Goal: Find specific page/section: Find specific page/section

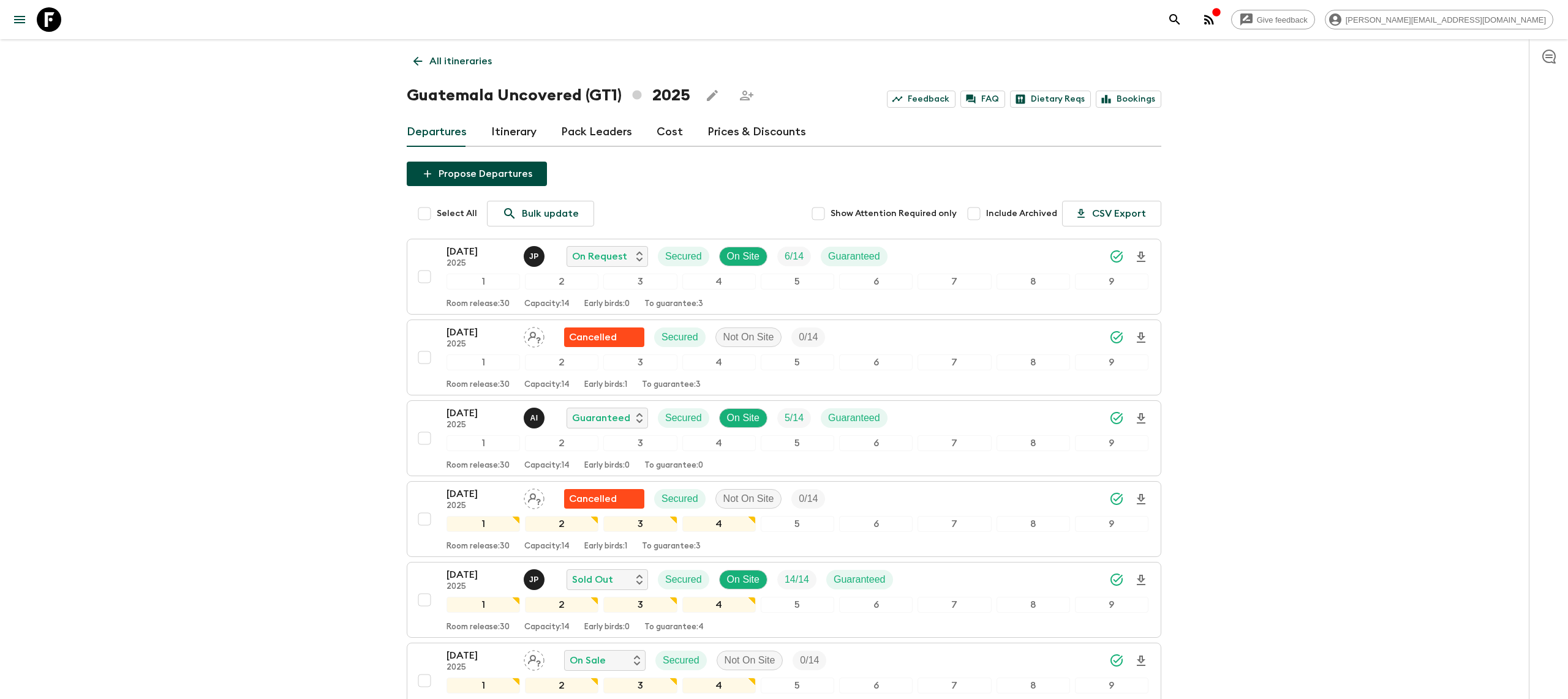
click at [59, 19] on icon at bounding box center [49, 20] width 24 height 24
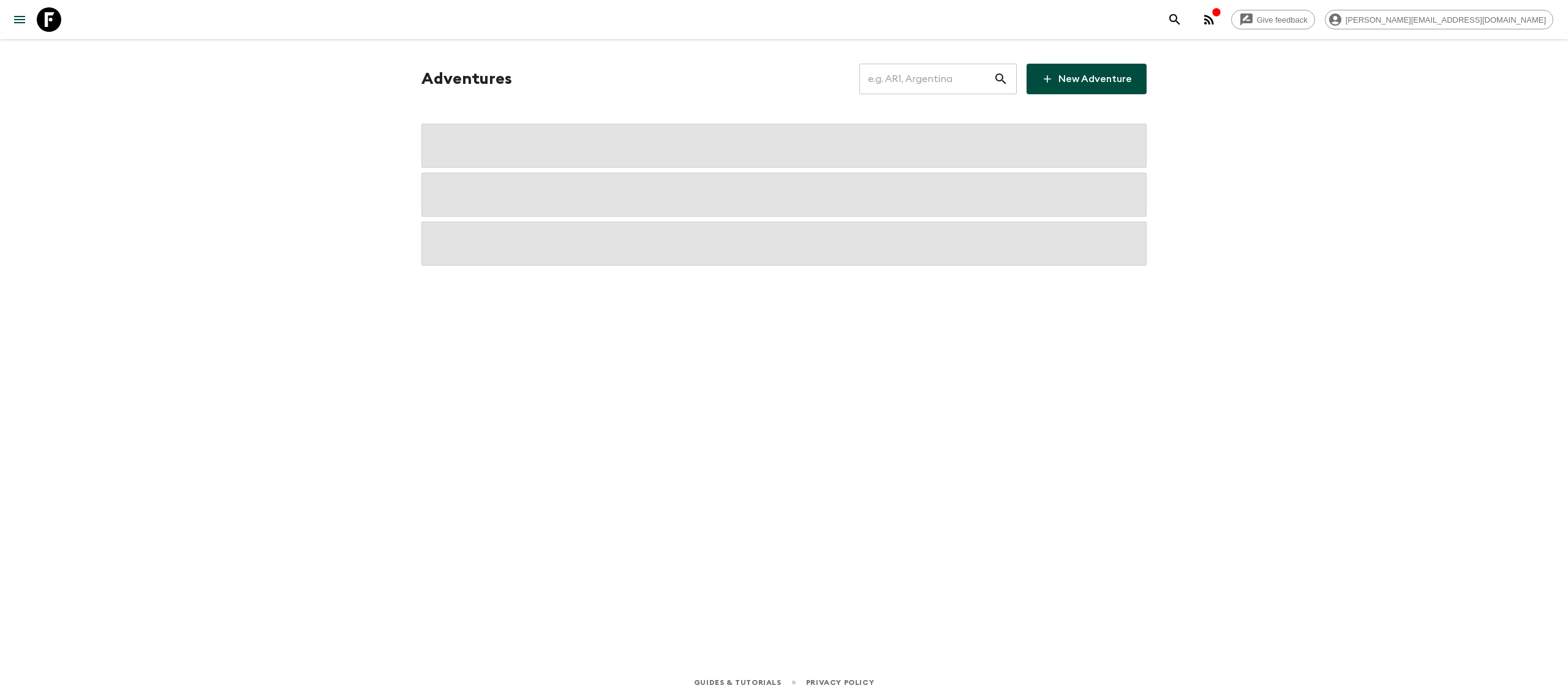
click at [918, 87] on input "text" at bounding box center [926, 79] width 134 height 35
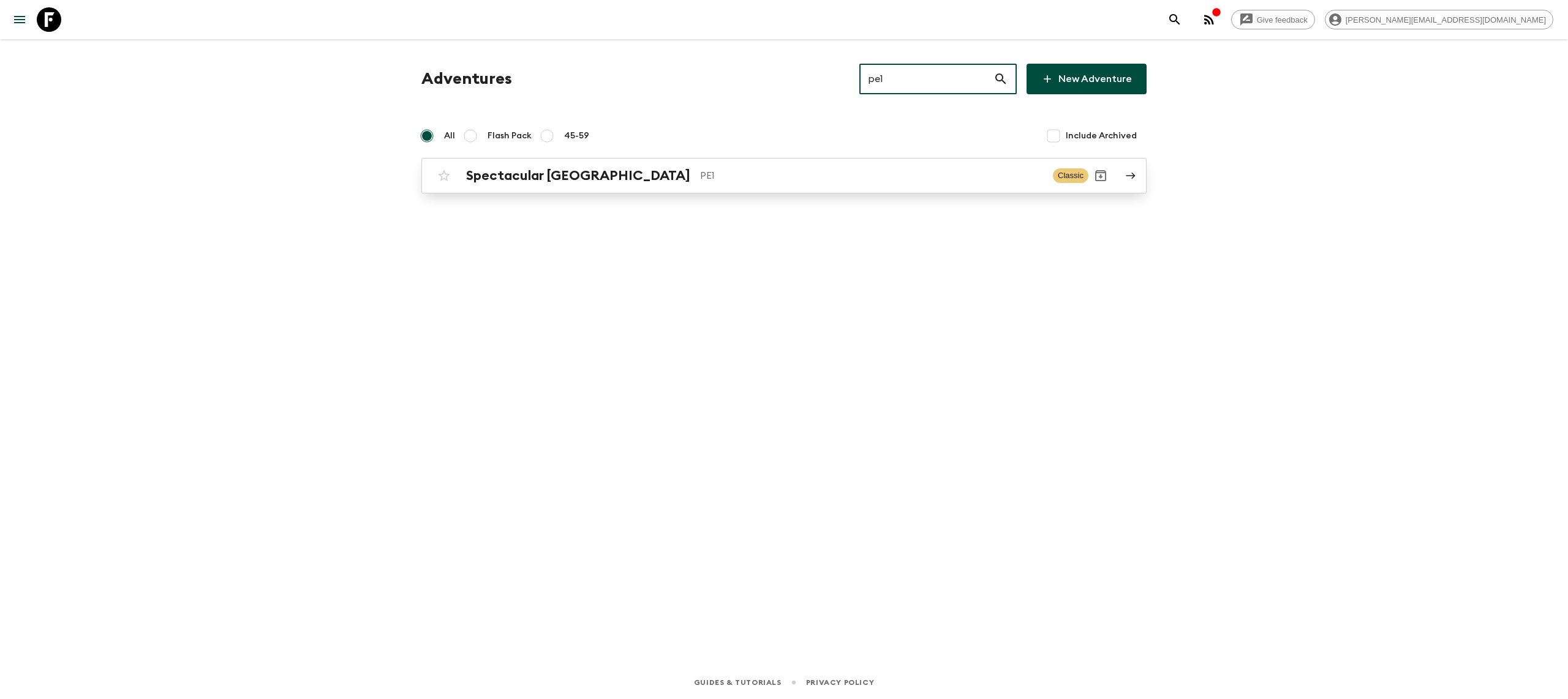
type input "pe1"
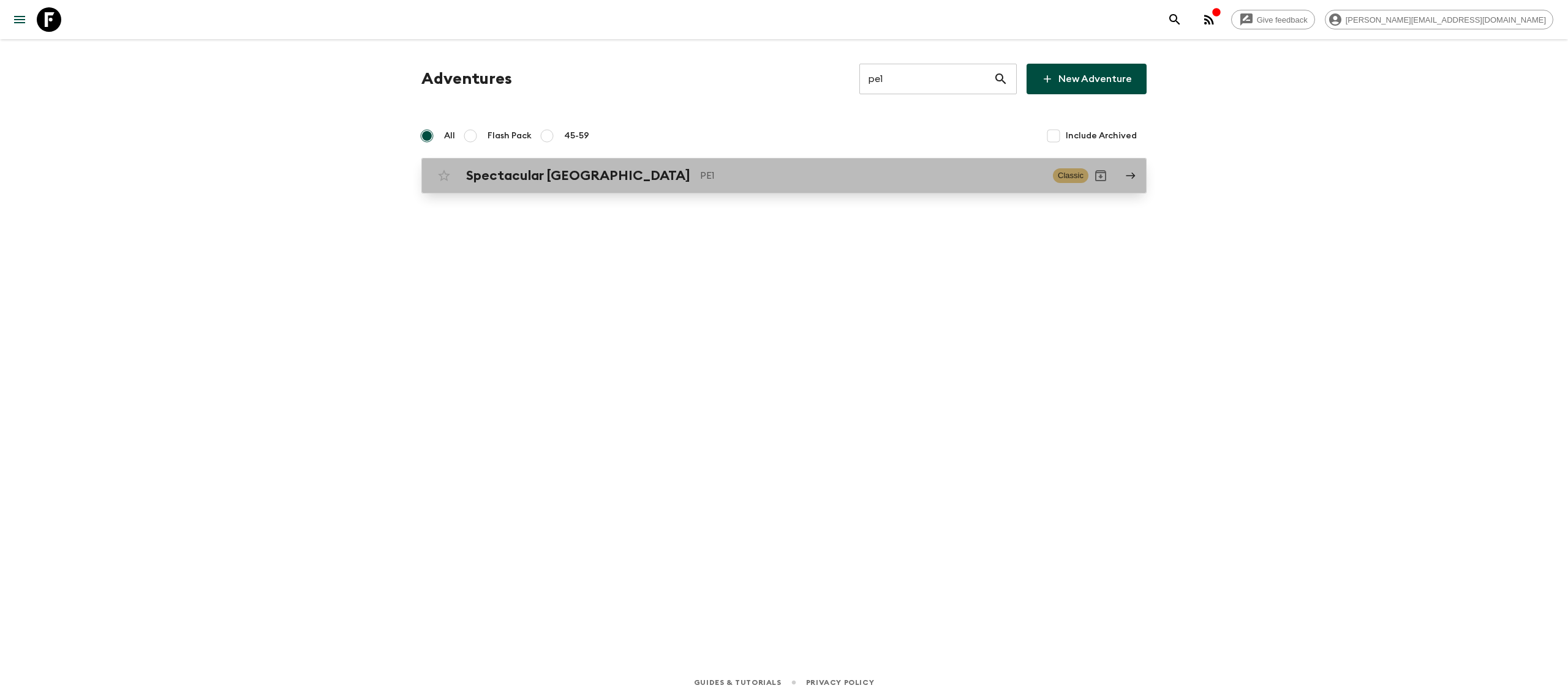
click at [700, 172] on p "PE1" at bounding box center [872, 176] width 343 height 15
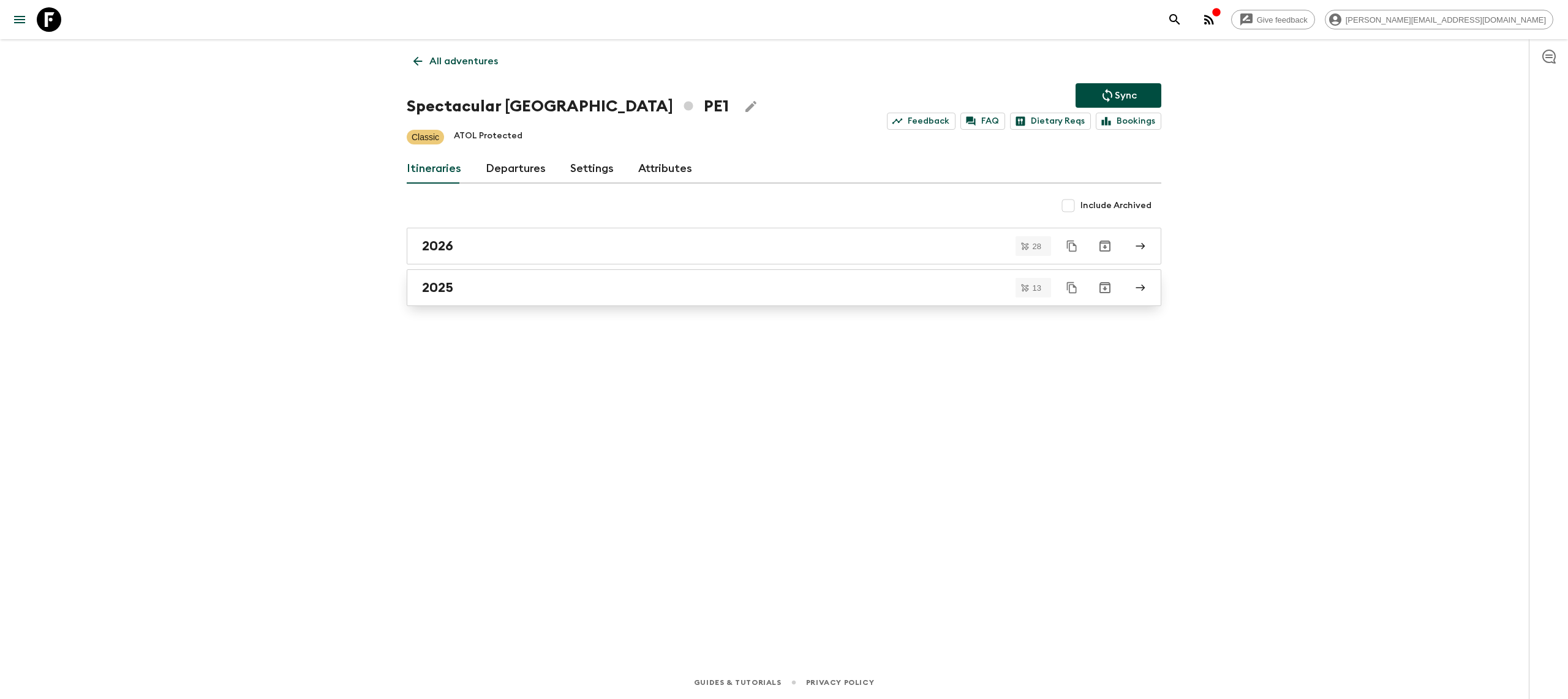
click at [545, 301] on link "2025" at bounding box center [784, 288] width 754 height 37
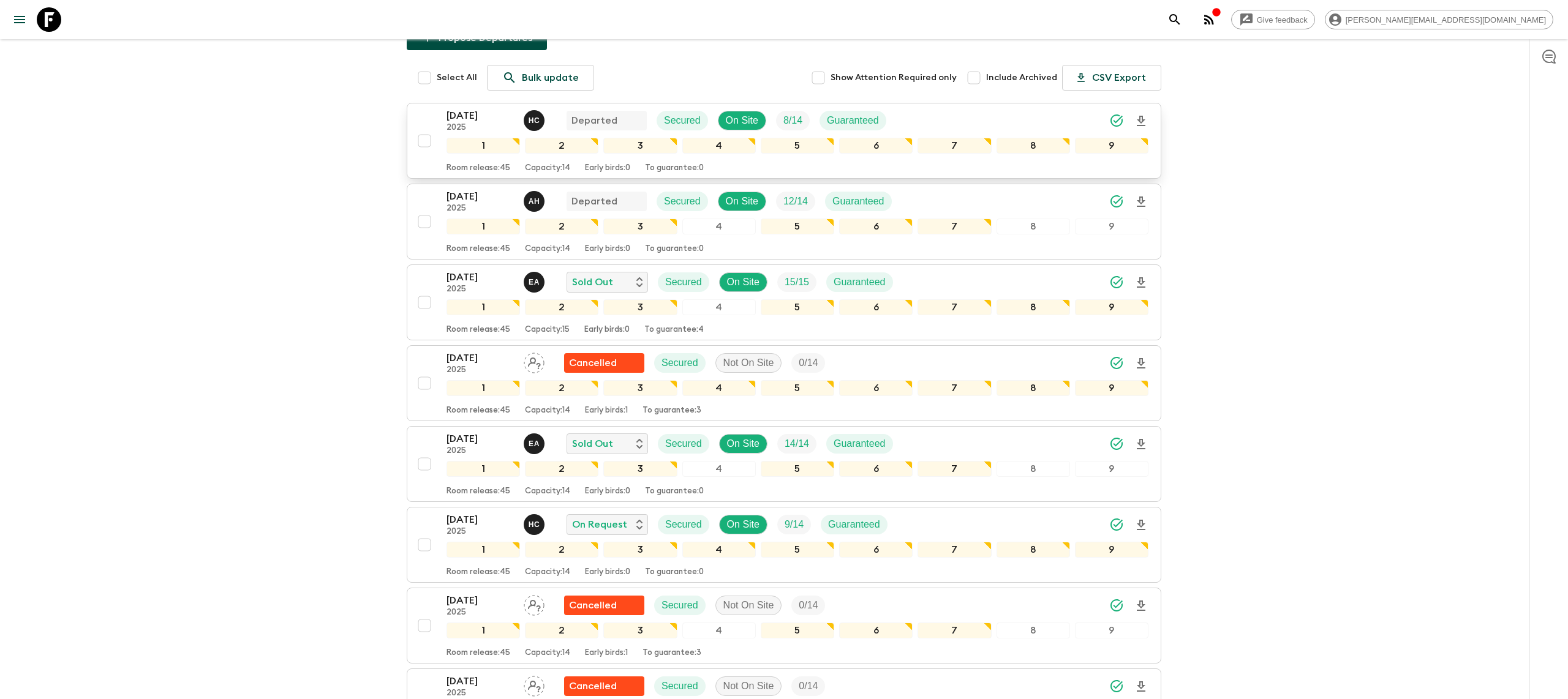
scroll to position [137, 0]
click at [1140, 283] on icon "Download Onboarding" at bounding box center [1142, 282] width 15 height 15
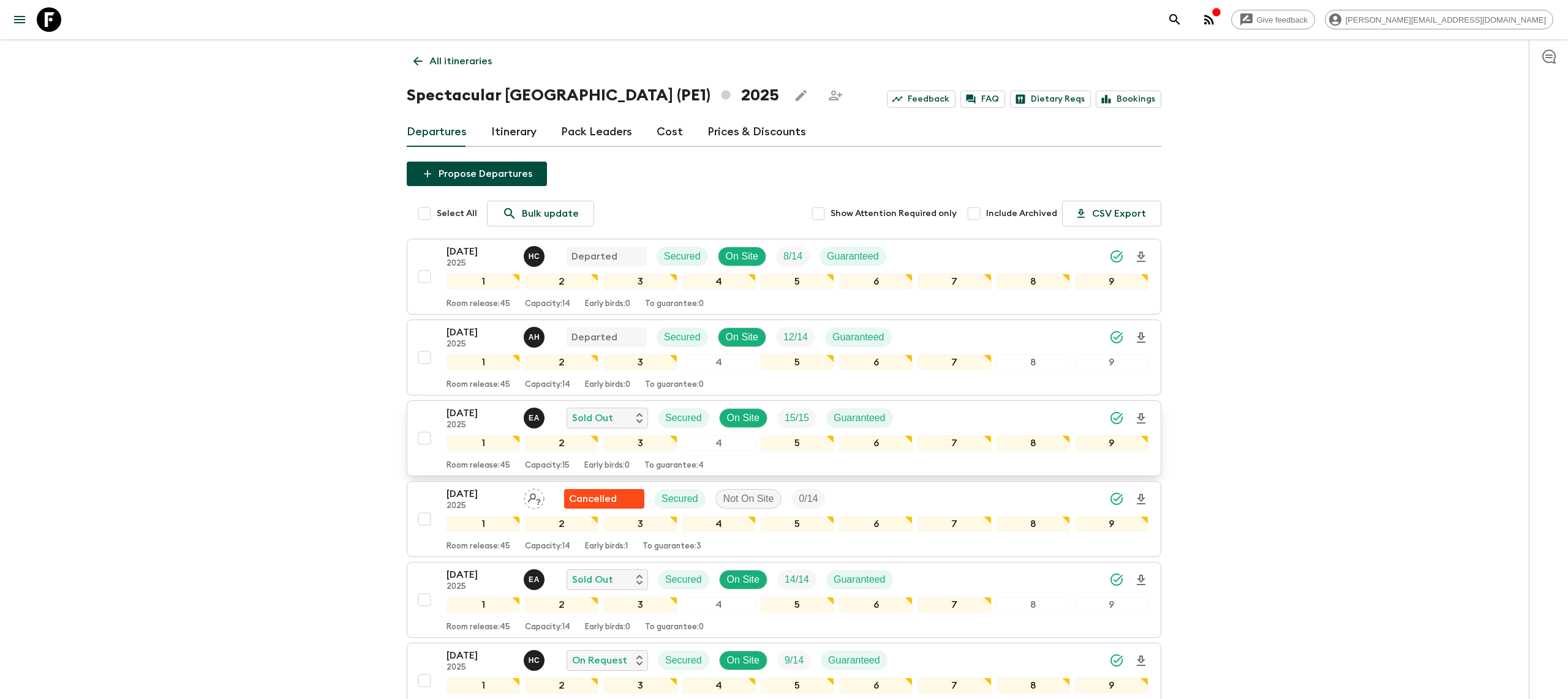
click at [50, 22] on icon at bounding box center [49, 20] width 24 height 24
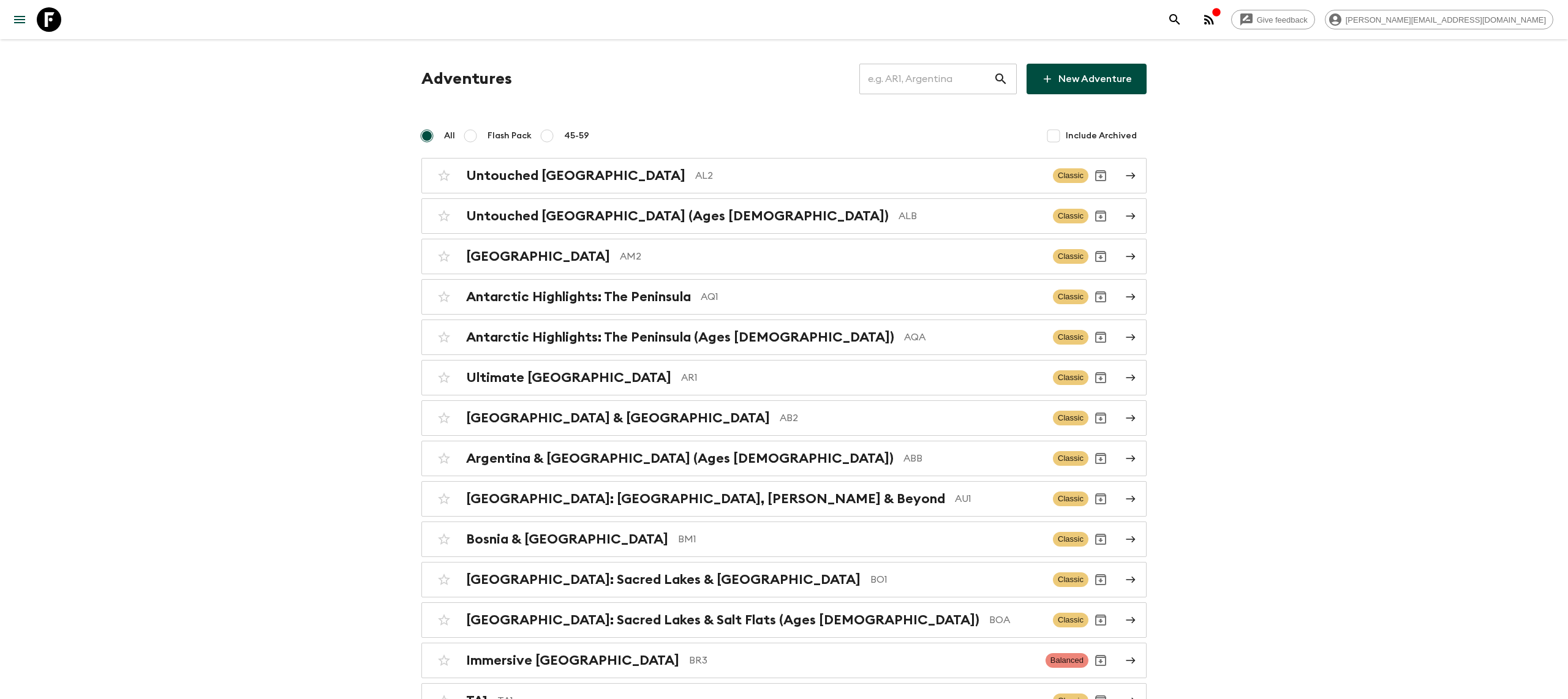
click at [933, 87] on input "text" at bounding box center [926, 79] width 134 height 35
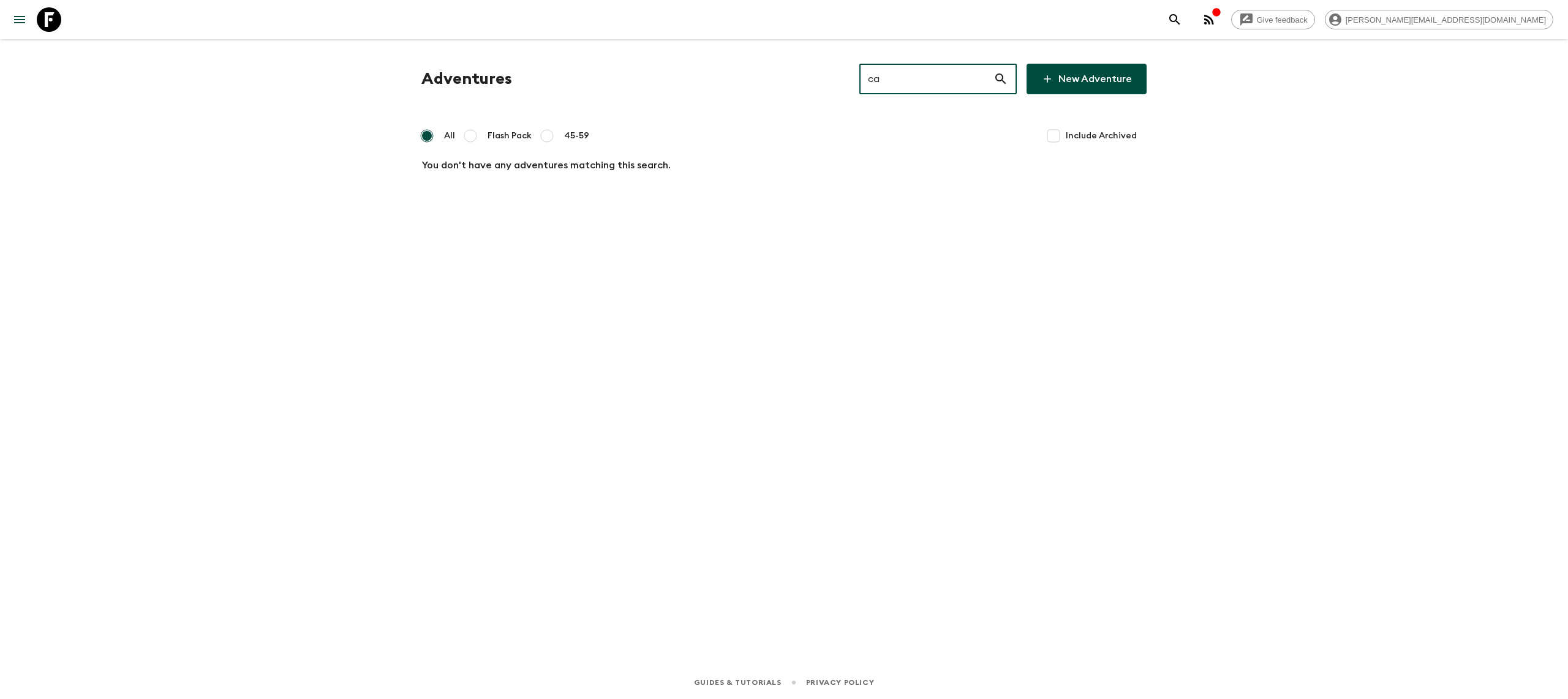
type input "c"
type input "pt3"
click at [518, 175] on h2 "[GEOGRAPHIC_DATA]: City Break" at bounding box center [575, 175] width 219 height 16
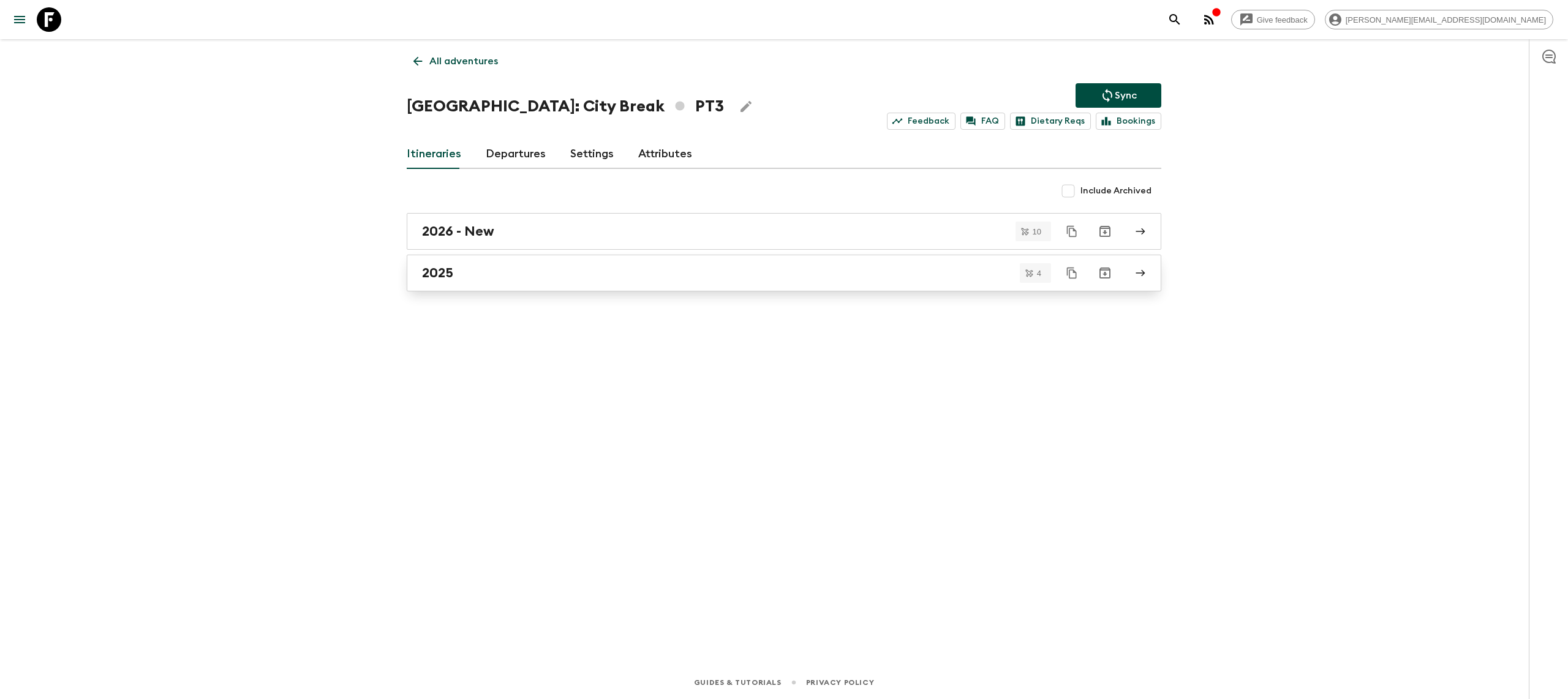
click at [486, 270] on div "2025" at bounding box center [772, 273] width 701 height 16
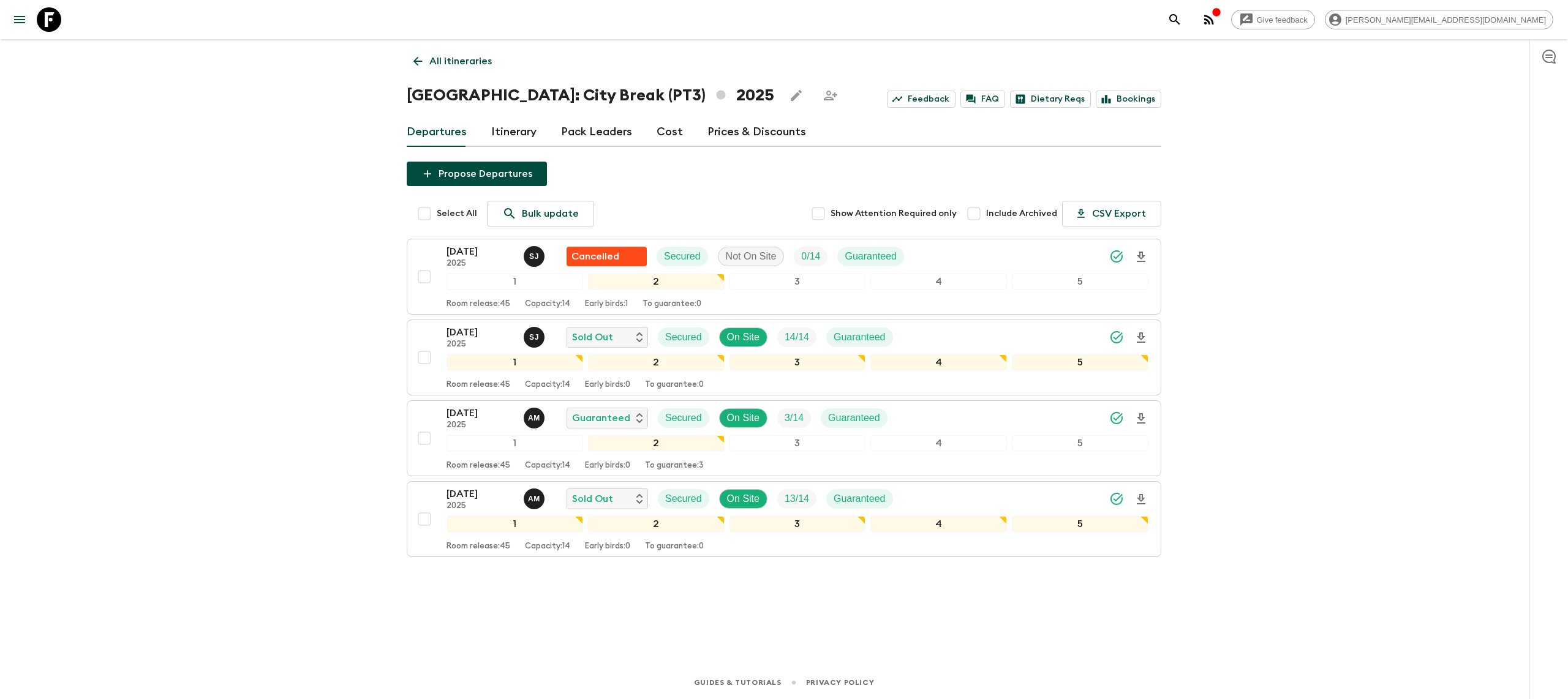
click at [1187, 282] on div "Give feedback [PERSON_NAME][EMAIL_ADDRESS][DOMAIN_NAME] All itineraries [GEOGRA…" at bounding box center [784, 350] width 1568 height 699
click at [503, 137] on link "Itinerary" at bounding box center [514, 131] width 45 height 29
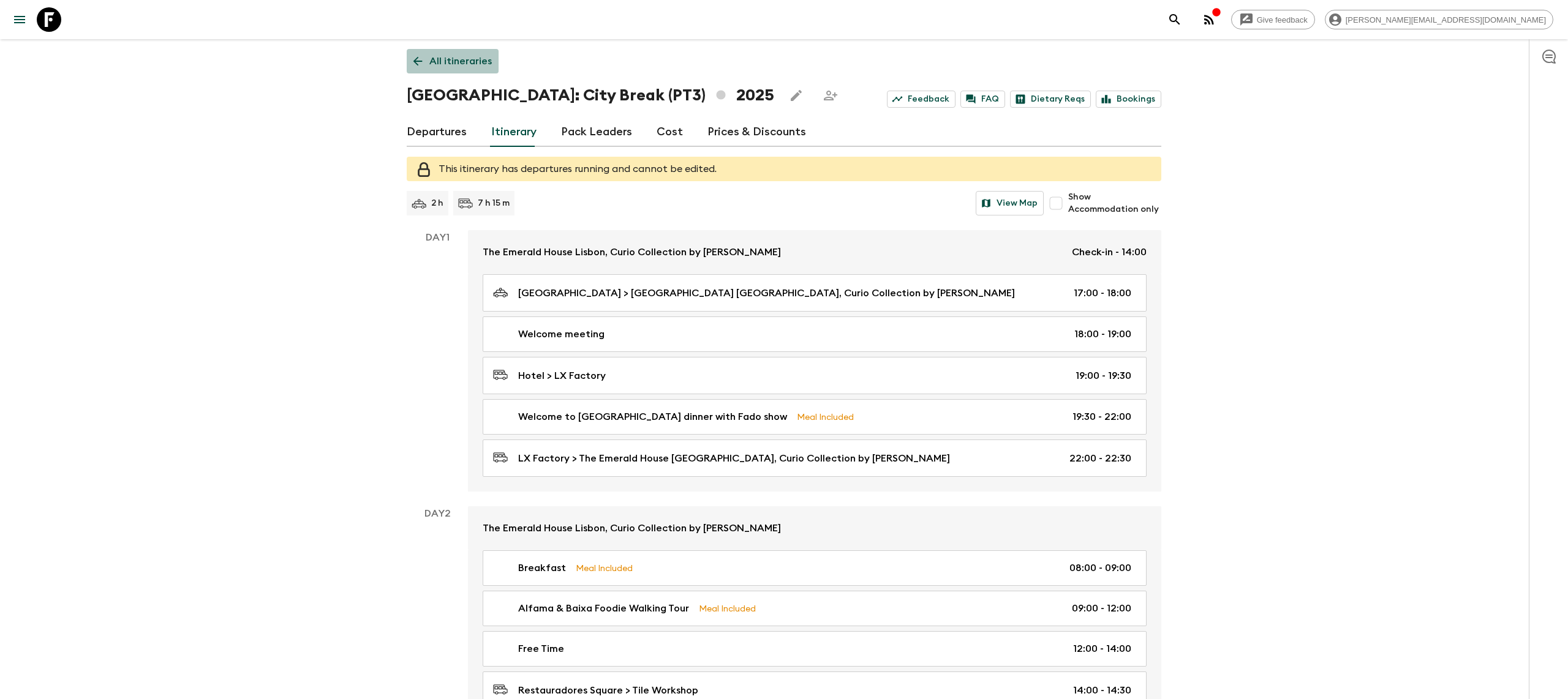
click at [457, 61] on p "All itineraries" at bounding box center [460, 62] width 63 height 15
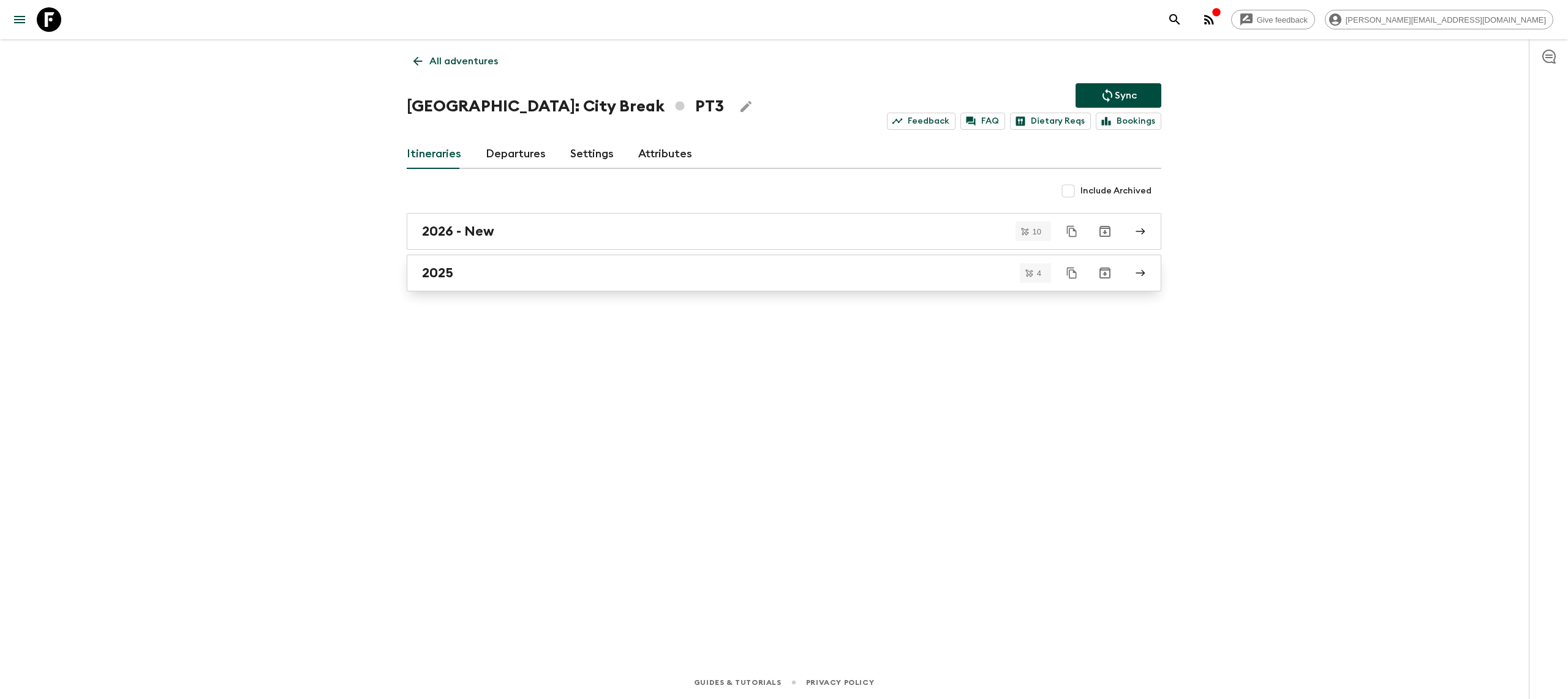
click at [439, 283] on link "2025" at bounding box center [784, 273] width 754 height 37
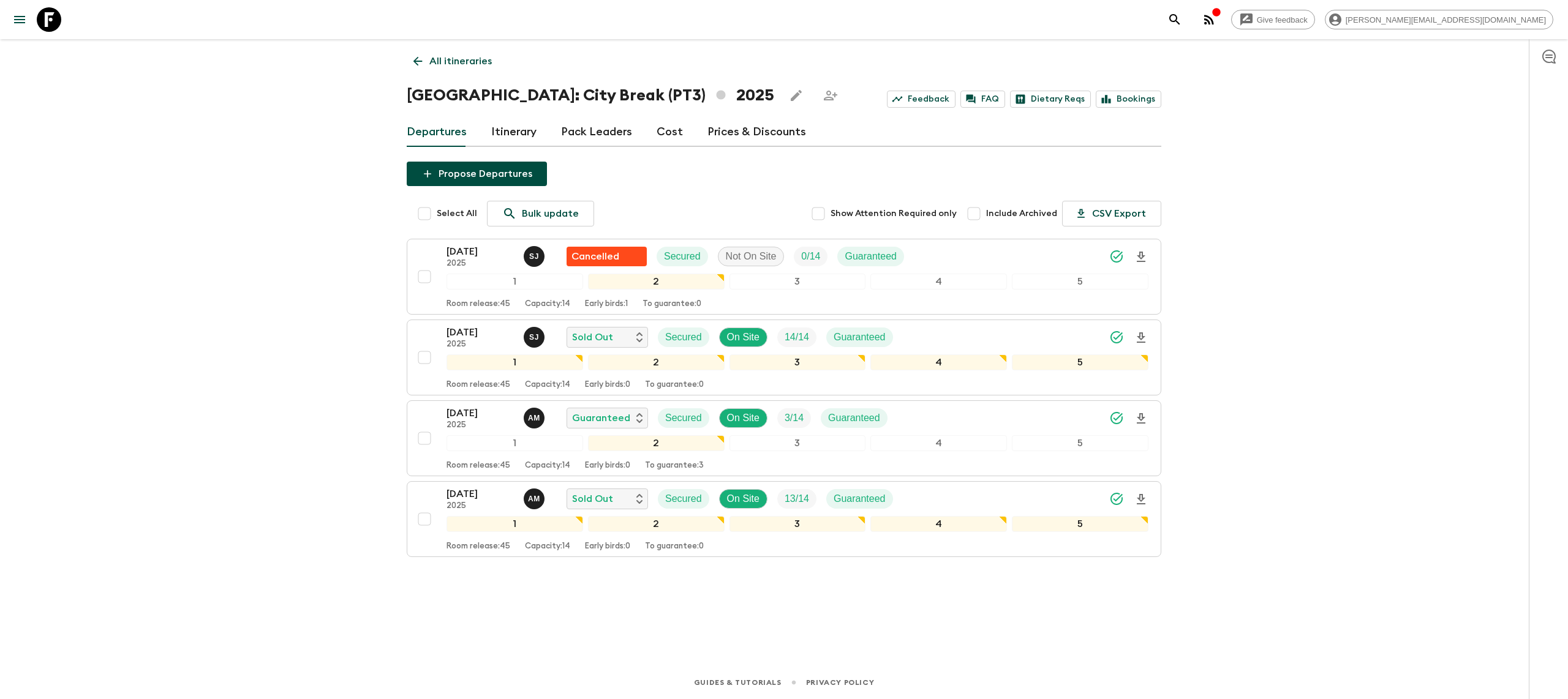
click at [321, 336] on div "Give feedback [PERSON_NAME][EMAIL_ADDRESS][DOMAIN_NAME] All itineraries [GEOGRA…" at bounding box center [784, 350] width 1568 height 699
click at [515, 125] on link "Itinerary" at bounding box center [514, 131] width 45 height 29
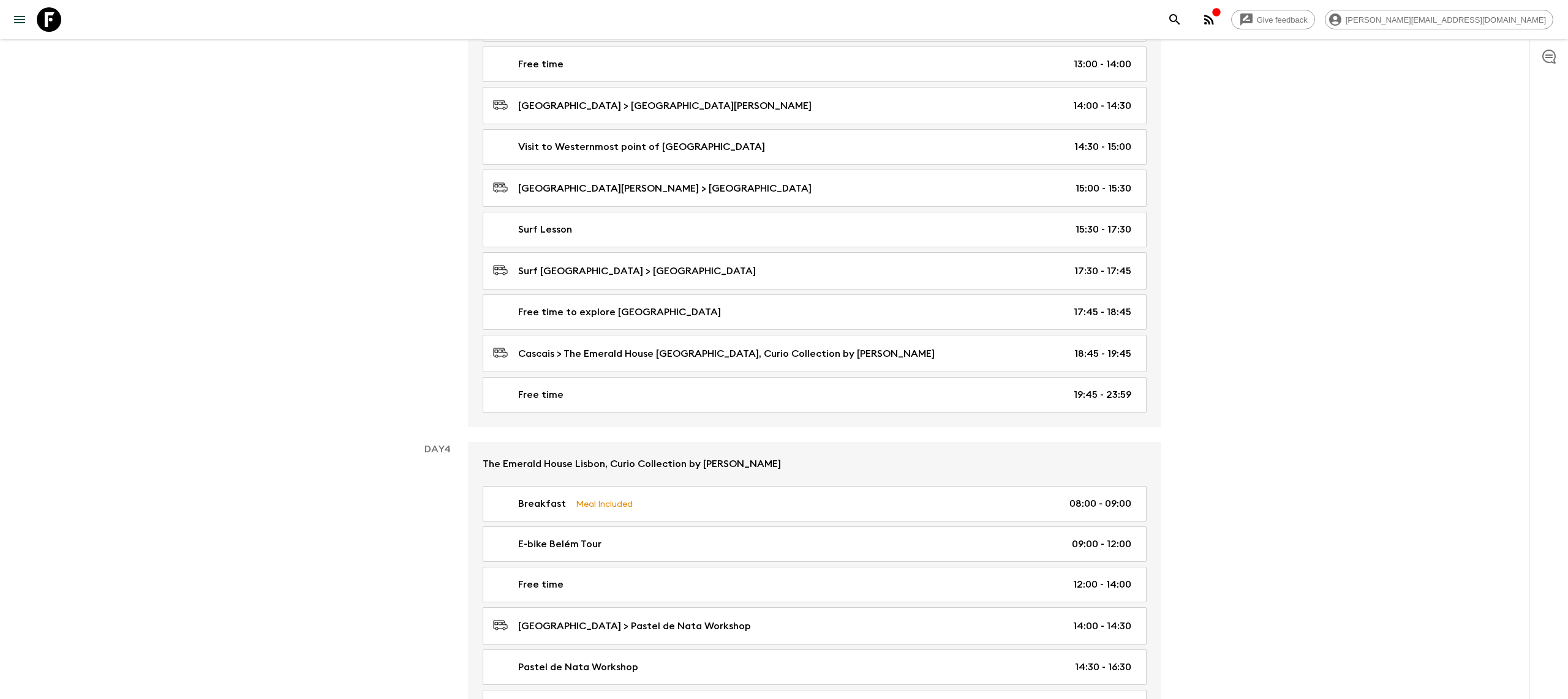
scroll to position [1055, 0]
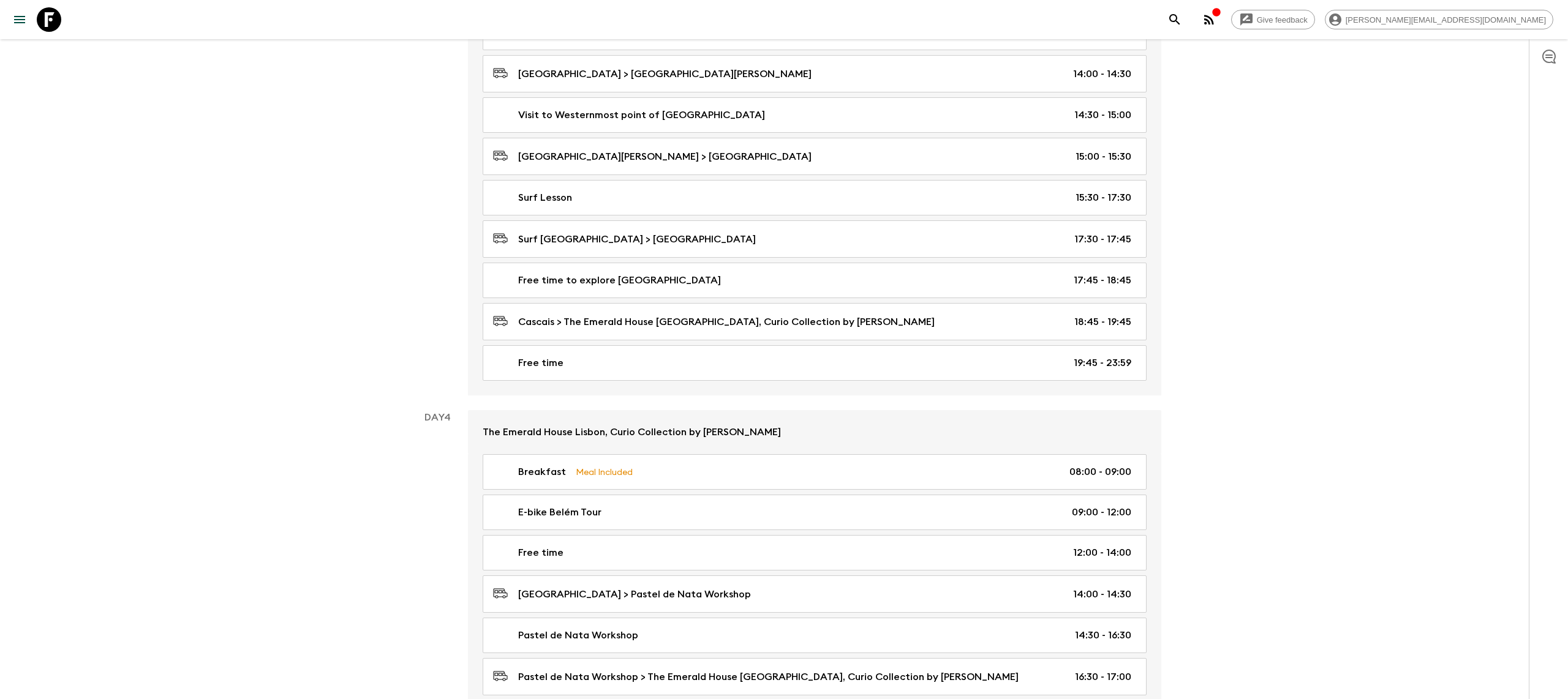
click at [48, 24] on icon at bounding box center [49, 20] width 24 height 24
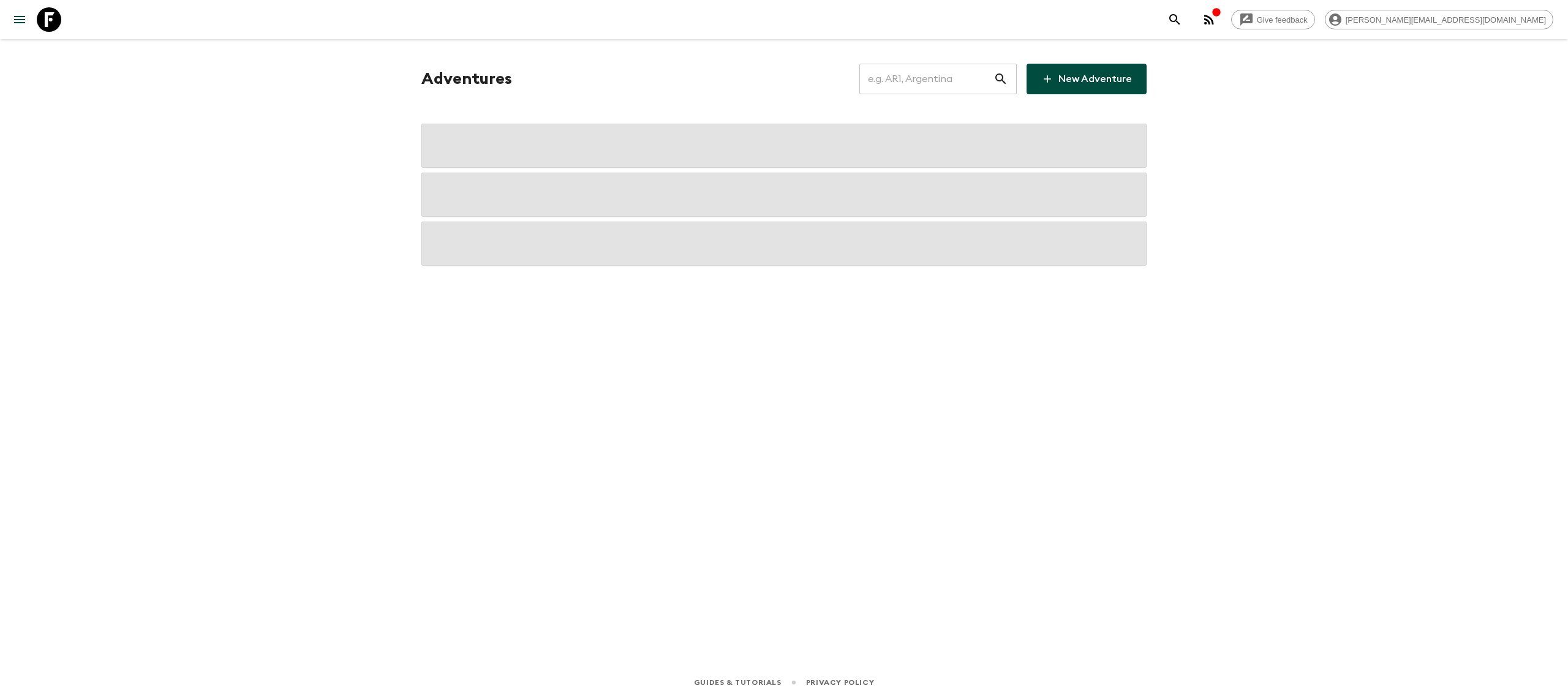
click at [888, 82] on input "text" at bounding box center [926, 79] width 134 height 35
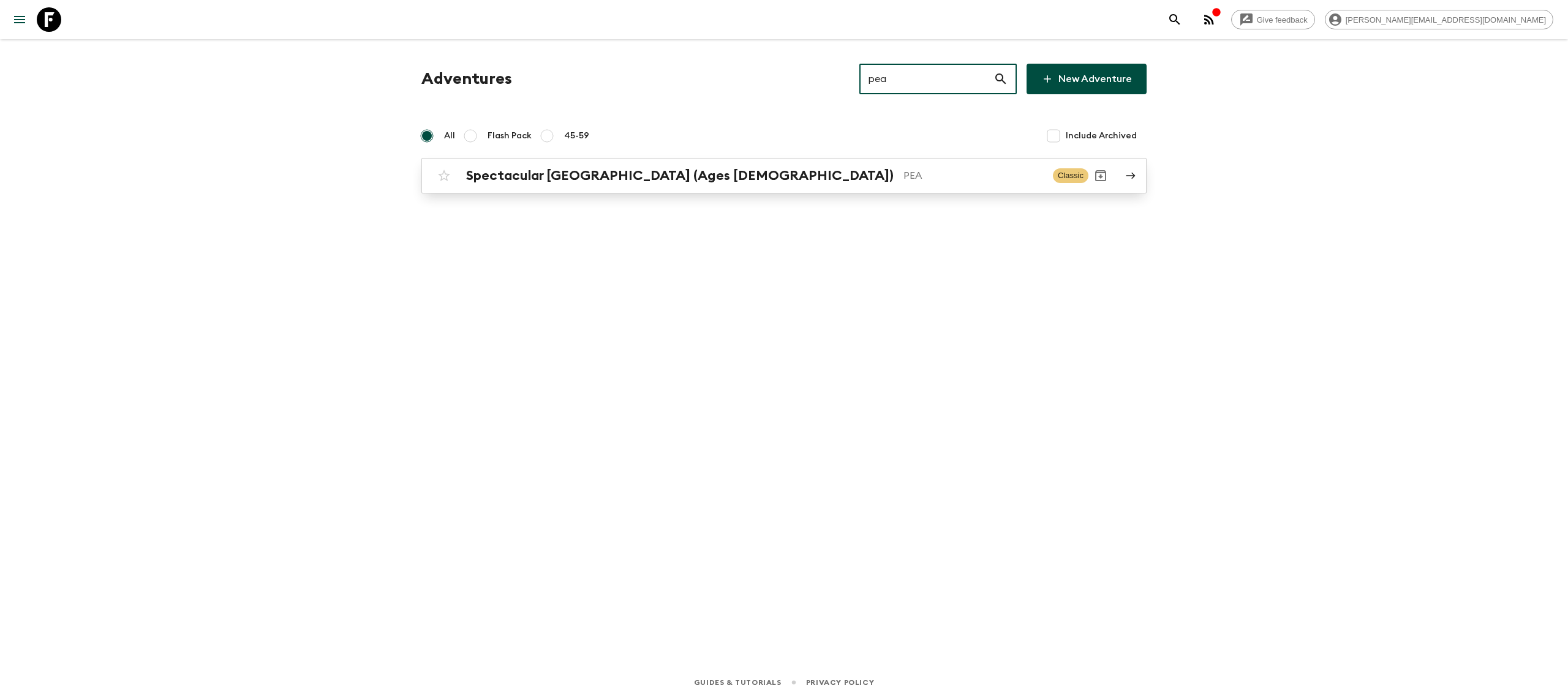
type input "pea"
click at [903, 180] on p "PEA" at bounding box center [973, 176] width 140 height 15
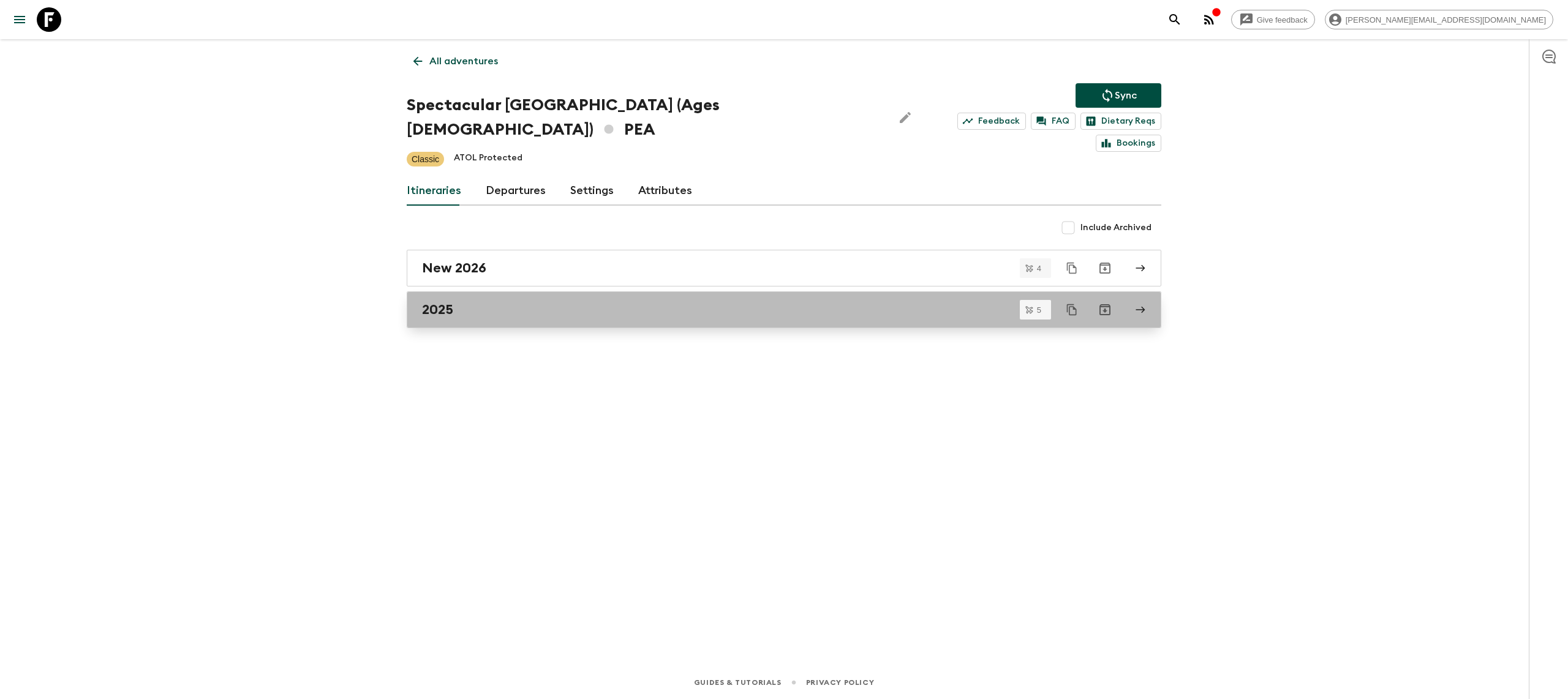
click at [597, 302] on div "2025" at bounding box center [772, 309] width 701 height 16
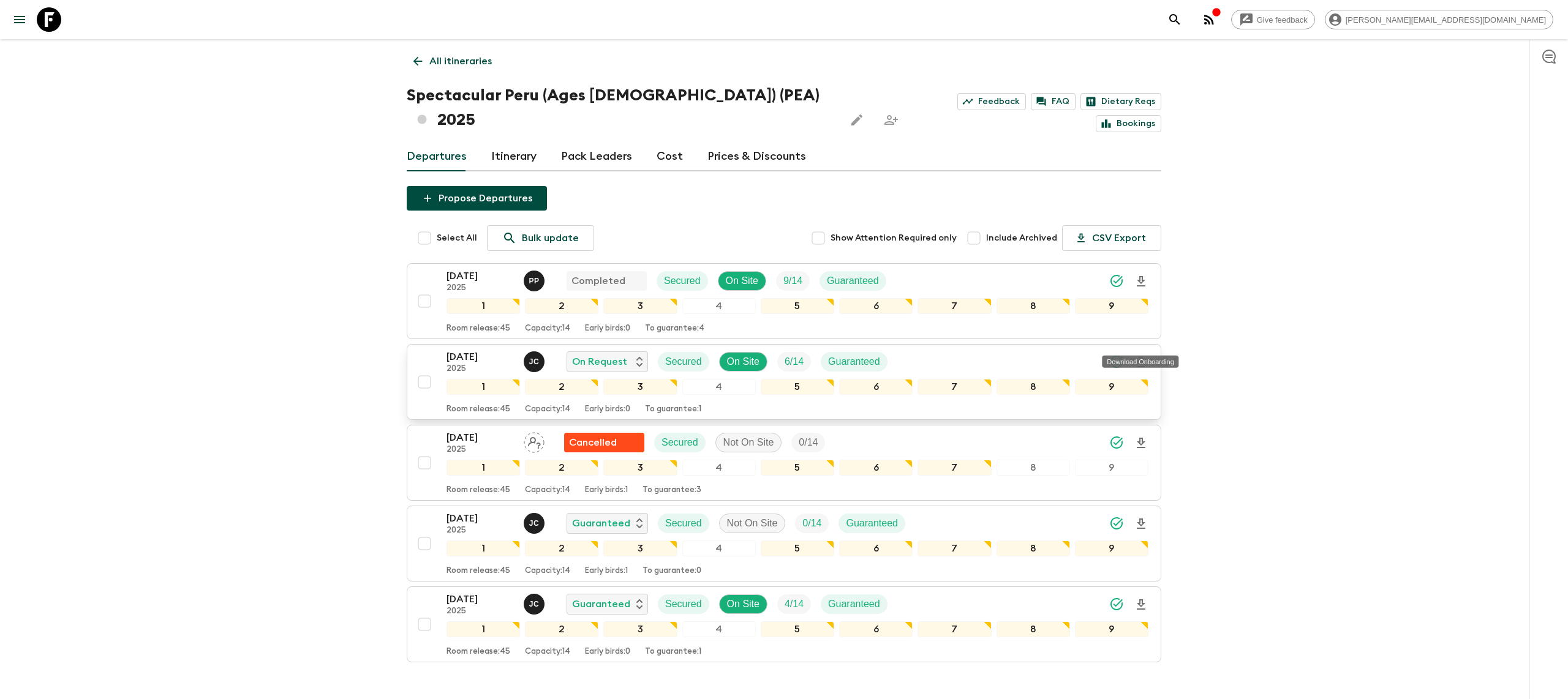
click at [1141, 355] on icon "Download Onboarding" at bounding box center [1142, 363] width 15 height 15
click at [37, 19] on icon at bounding box center [49, 20] width 24 height 24
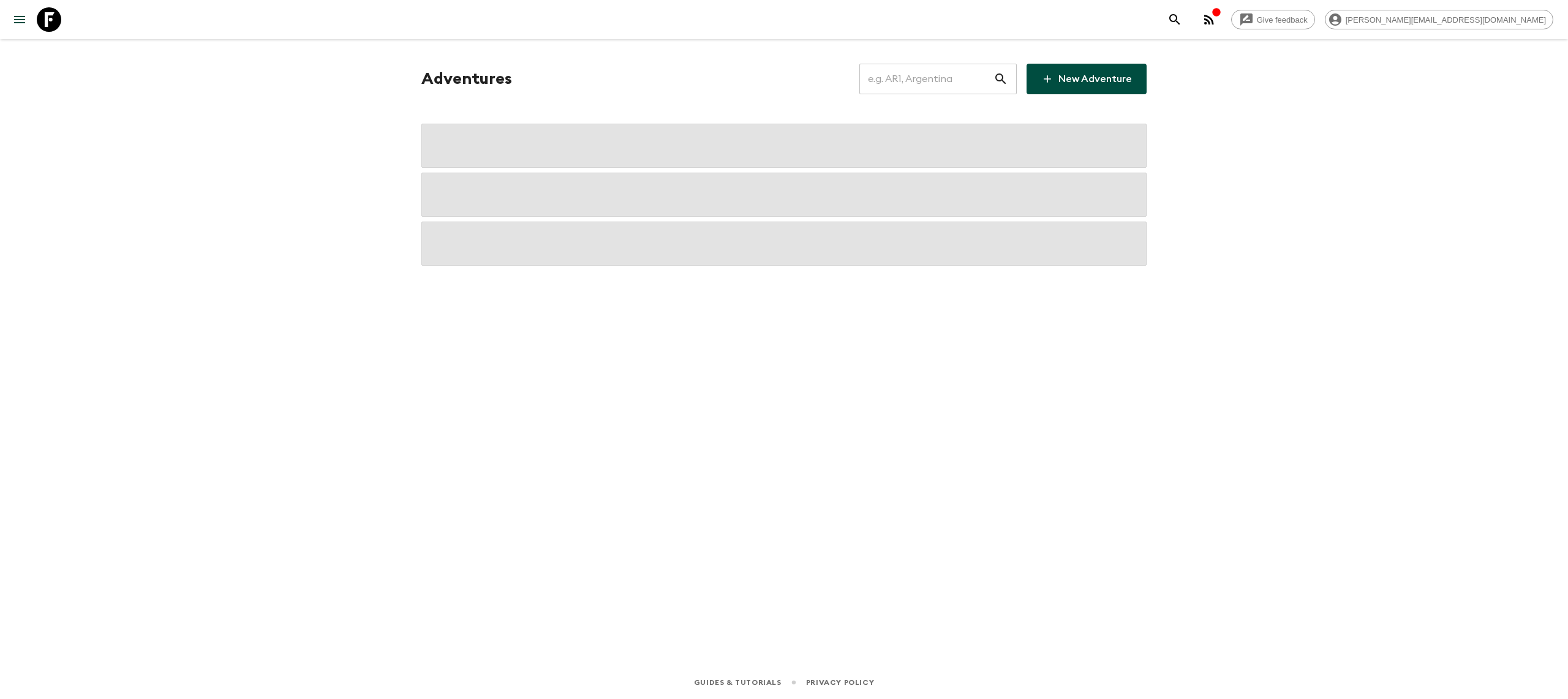
click at [893, 79] on input "text" at bounding box center [926, 79] width 134 height 35
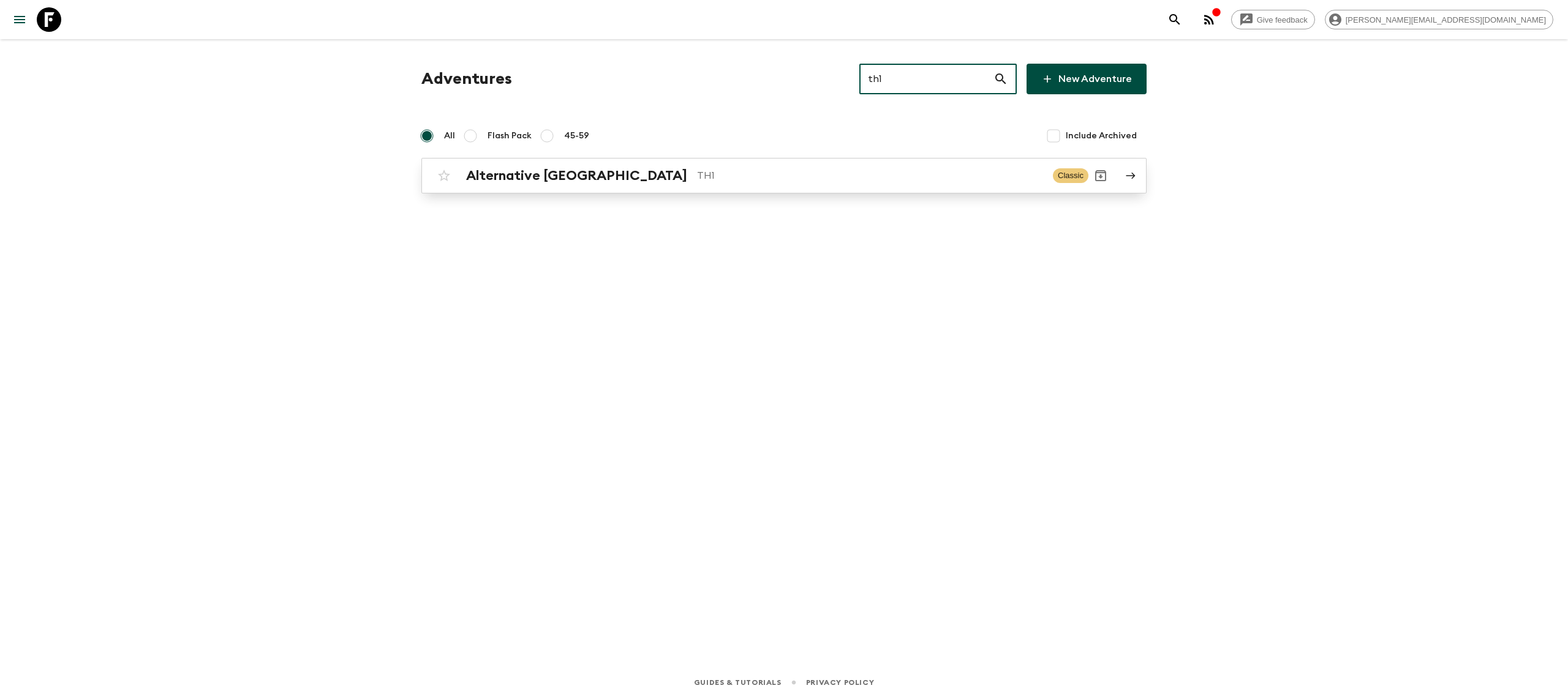
type input "th1"
click at [570, 187] on div "Alternative [GEOGRAPHIC_DATA] TH1 Classic" at bounding box center [760, 176] width 657 height 24
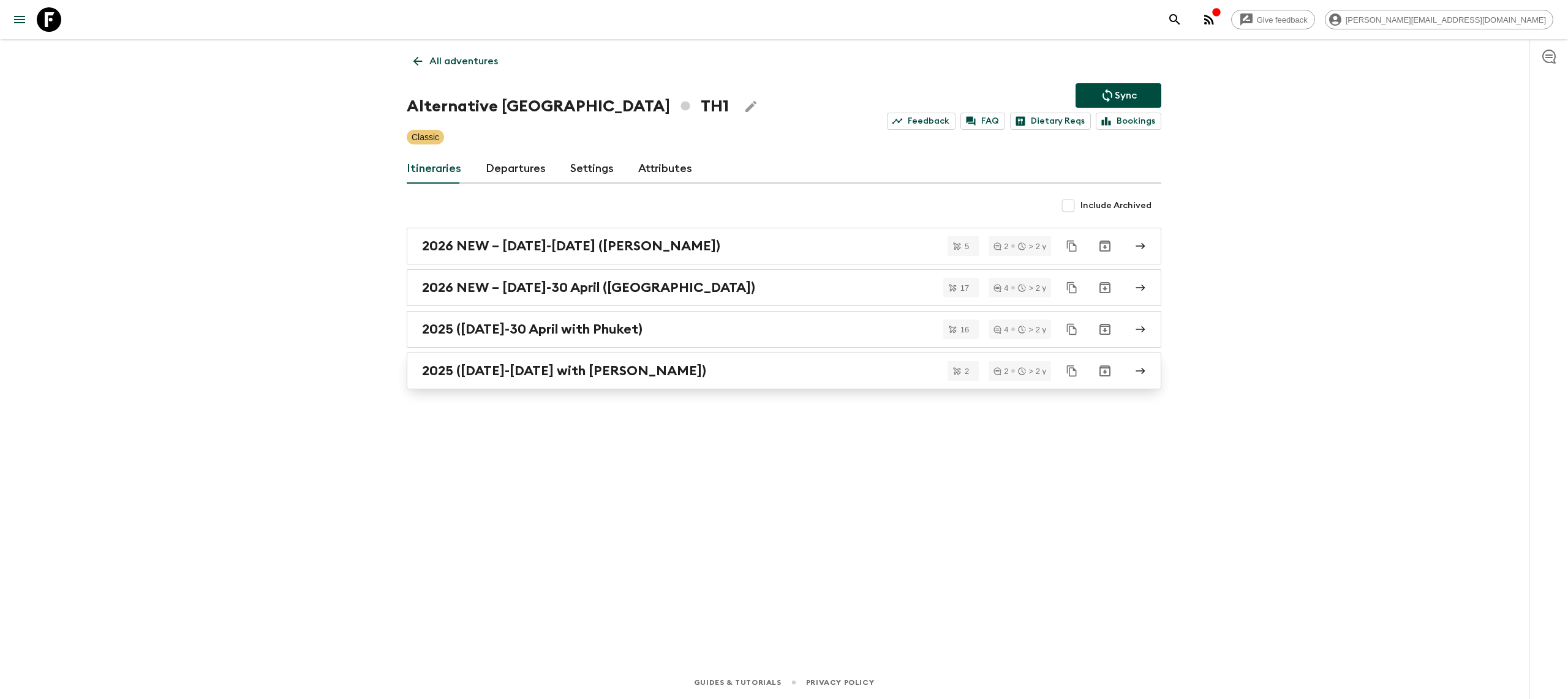
click at [719, 376] on div "2025 ([DATE]-[DATE] with [PERSON_NAME])" at bounding box center [772, 371] width 701 height 16
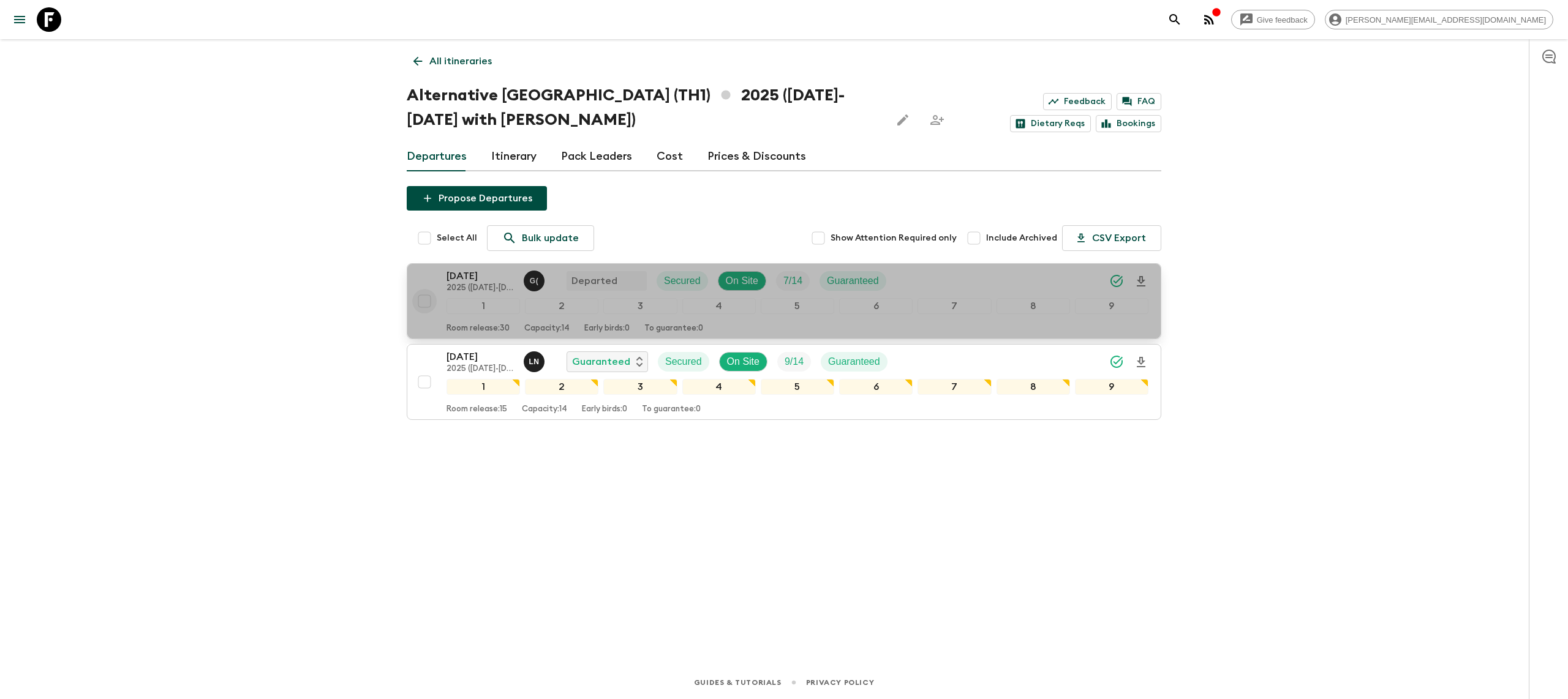
click at [422, 302] on input "checkbox" at bounding box center [425, 302] width 24 height 24
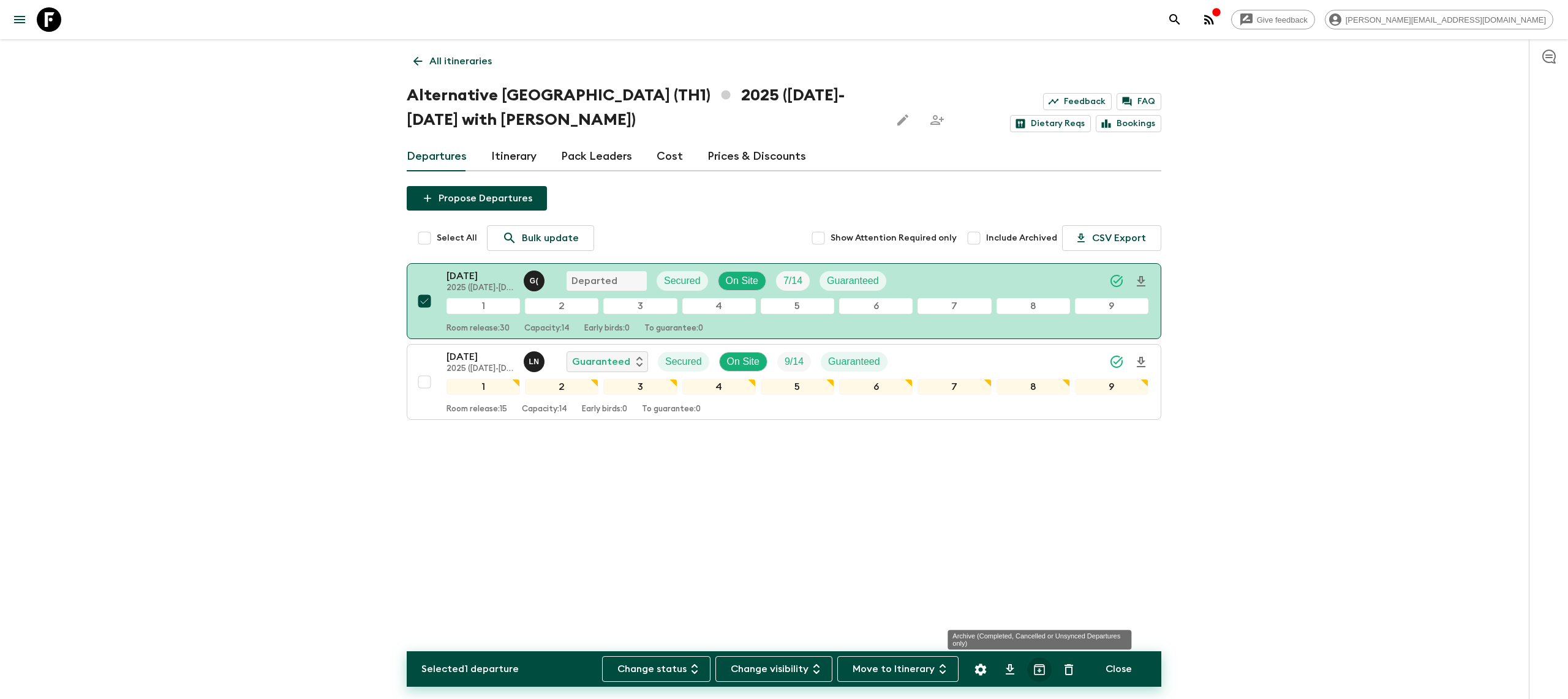
click at [1037, 664] on icon "Archive (Completed, Cancelled or Unsynced Departures only)" at bounding box center [1039, 670] width 15 height 15
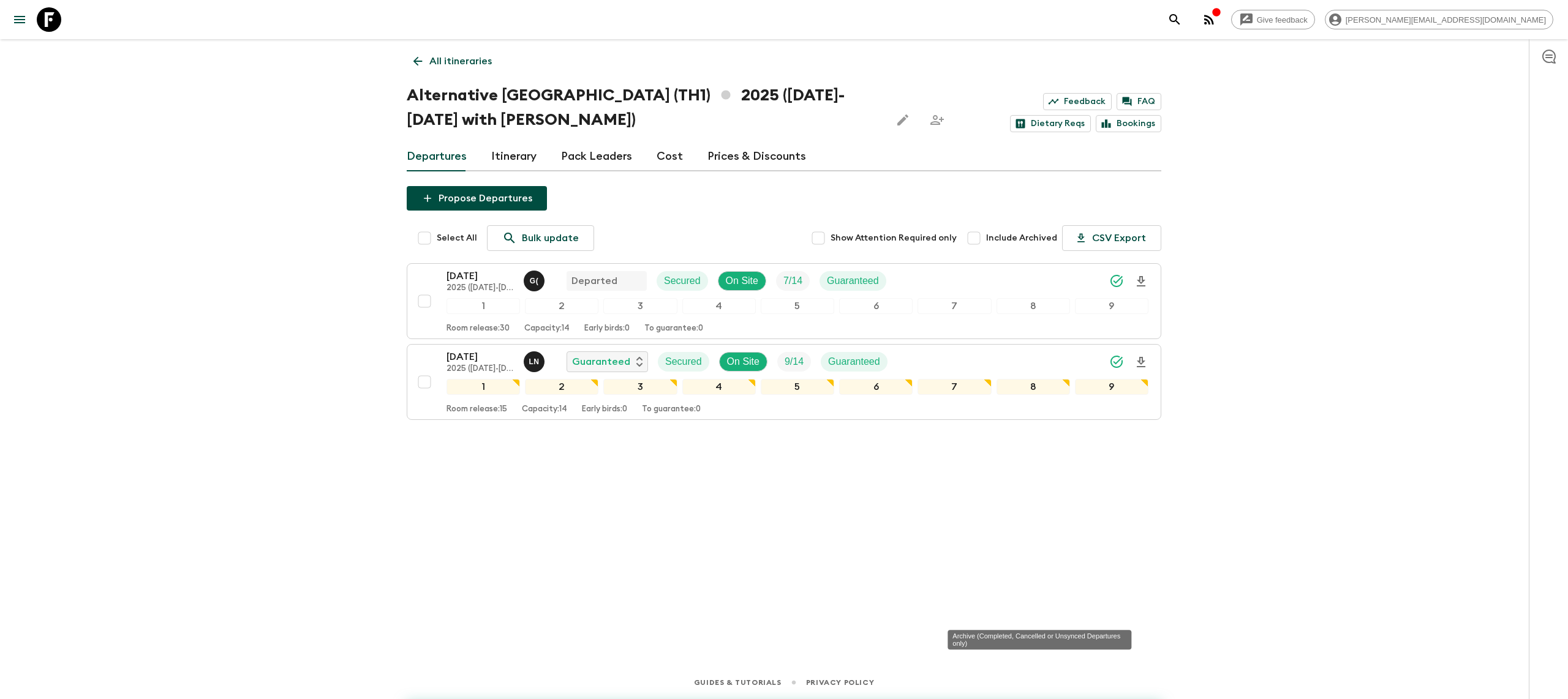
checkbox input "false"
click at [1274, 358] on div "Give feedback [PERSON_NAME][EMAIL_ADDRESS][DOMAIN_NAME] All itineraries Alterna…" at bounding box center [784, 350] width 1568 height 699
click at [1143, 362] on icon "Download Onboarding" at bounding box center [1142, 363] width 15 height 15
